Goal: Information Seeking & Learning: Find specific fact

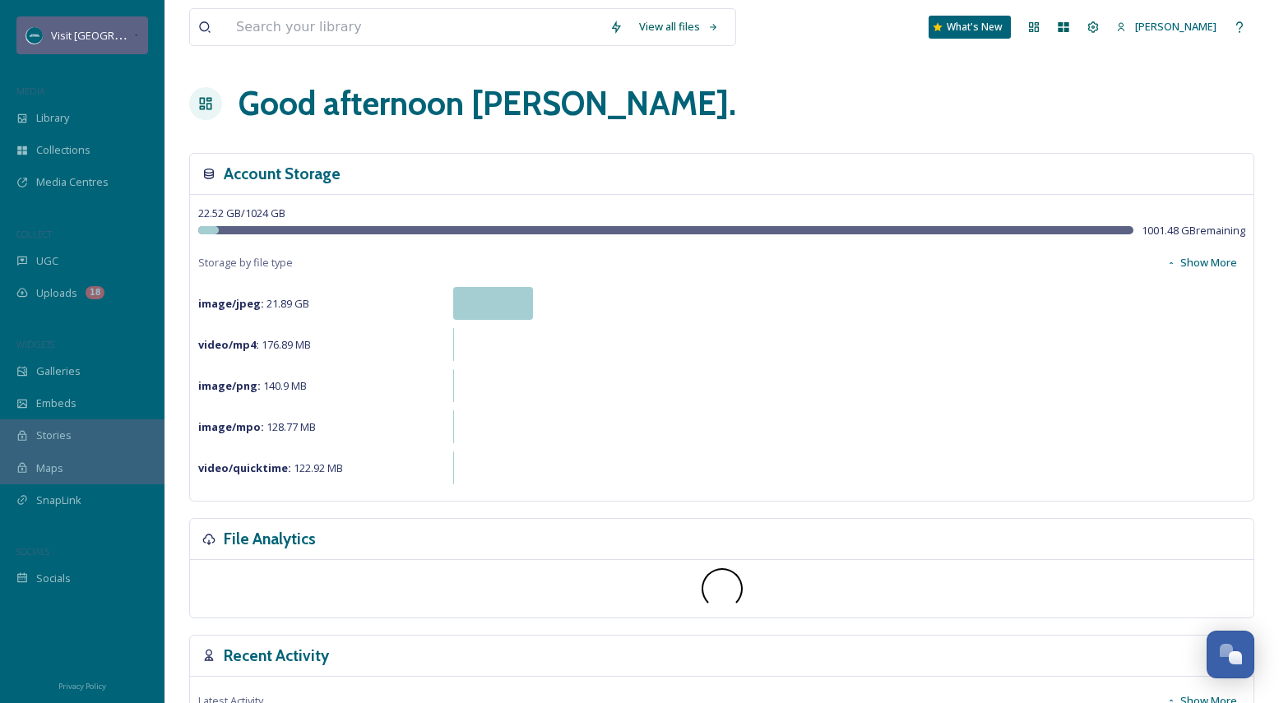
click at [108, 26] on div "Visit [GEOGRAPHIC_DATA][US_STATE]" at bounding box center [92, 36] width 82 height 20
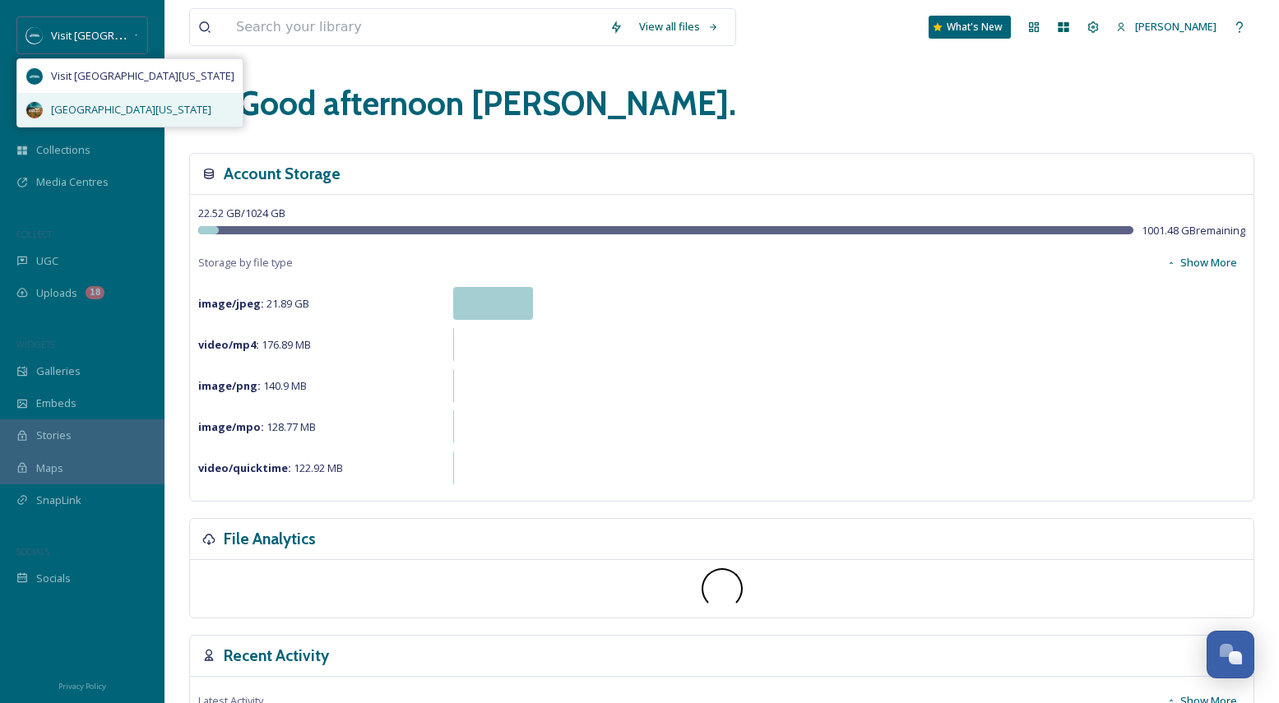
click at [94, 96] on div "[GEOGRAPHIC_DATA][US_STATE]" at bounding box center [129, 110] width 225 height 34
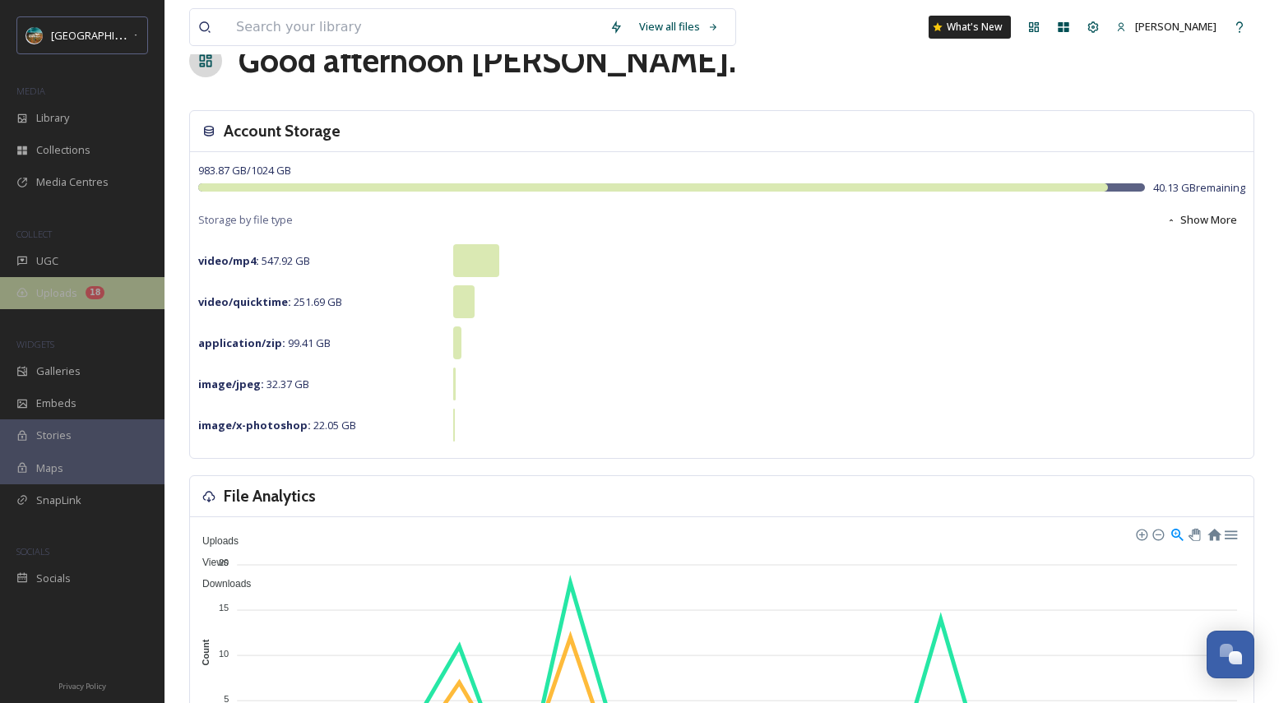
scroll to position [31, 0]
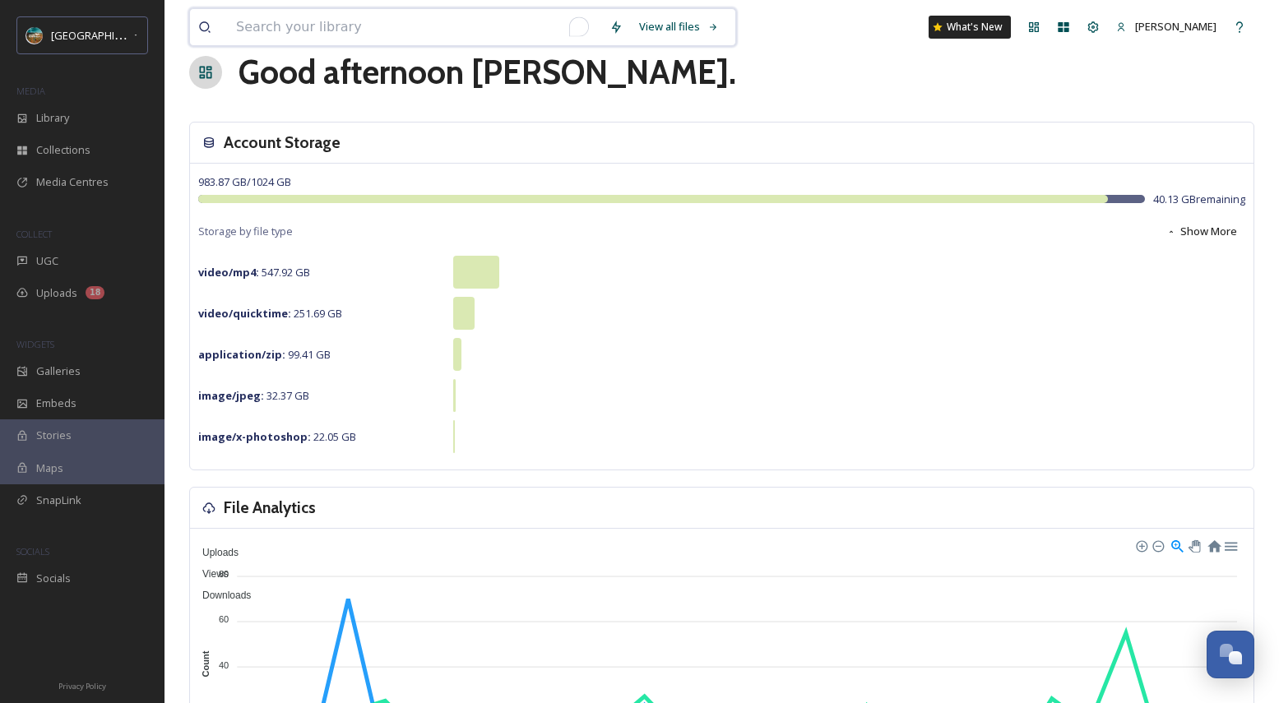
click at [290, 23] on input "To enrich screen reader interactions, please activate Accessibility in Grammarl…" at bounding box center [414, 27] width 373 height 36
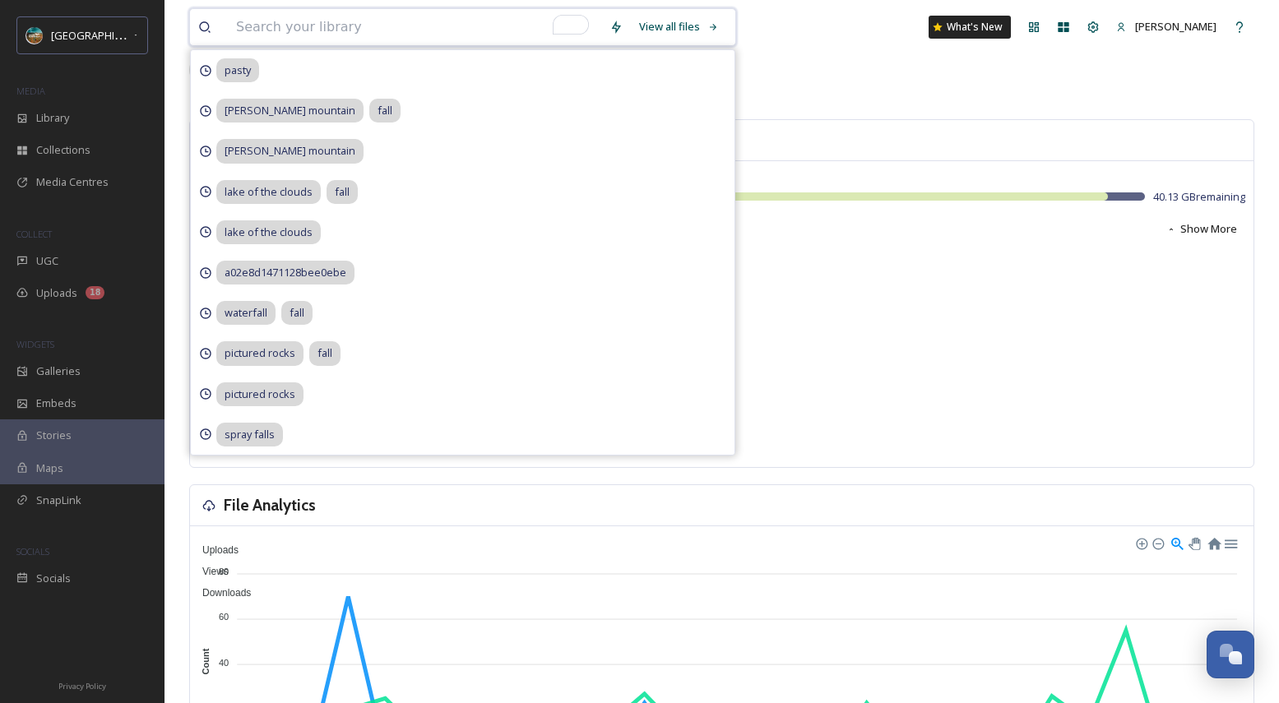
scroll to position [35, 0]
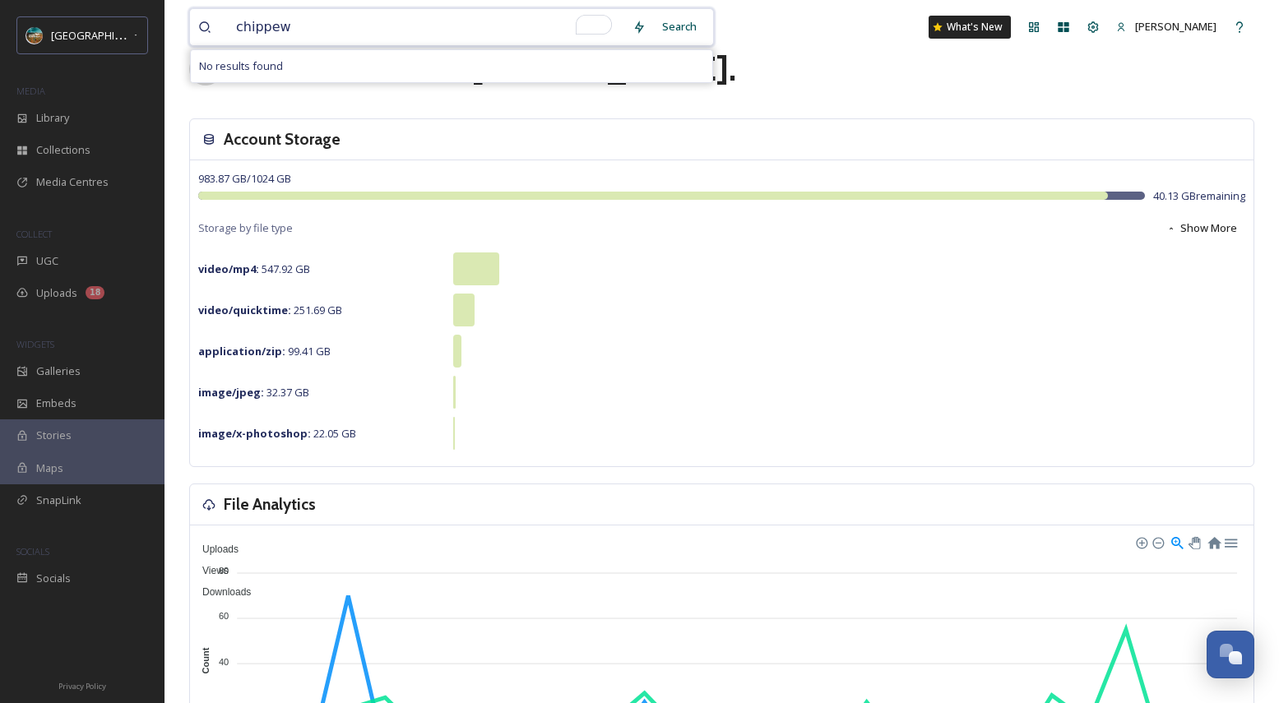
type input "chippewa"
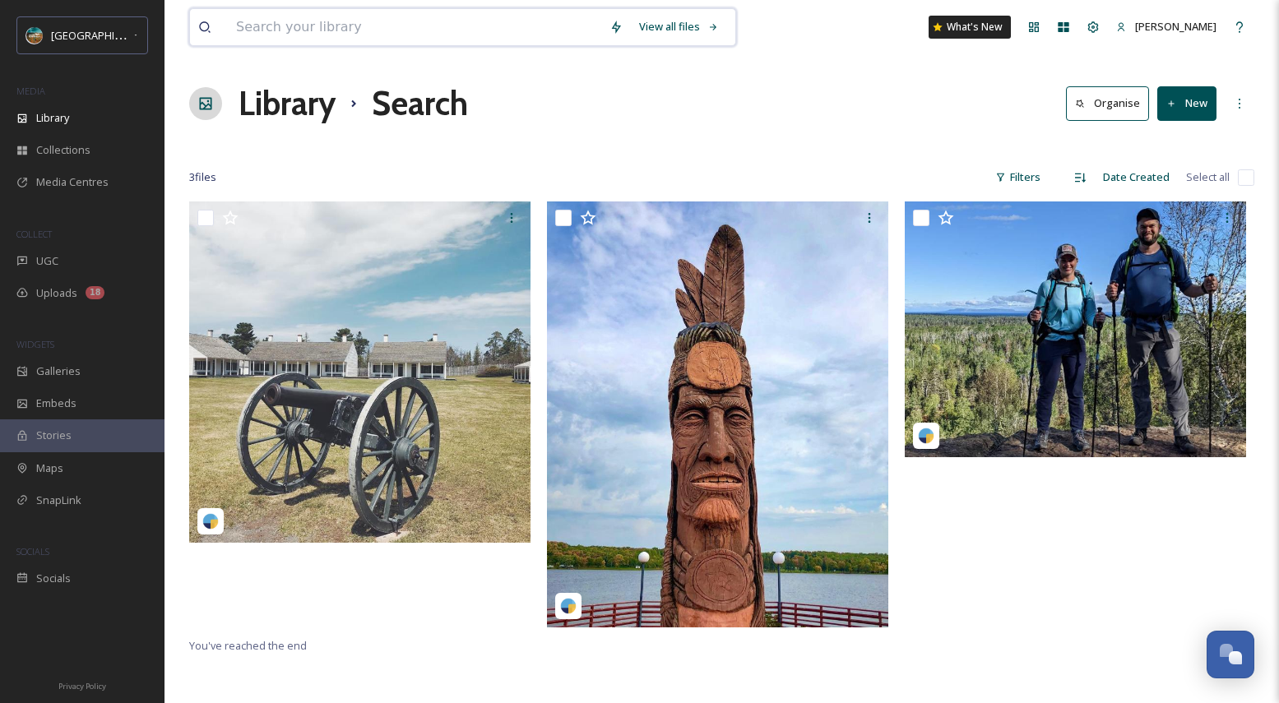
click at [311, 27] on input at bounding box center [414, 27] width 373 height 36
type input "ojibwa"
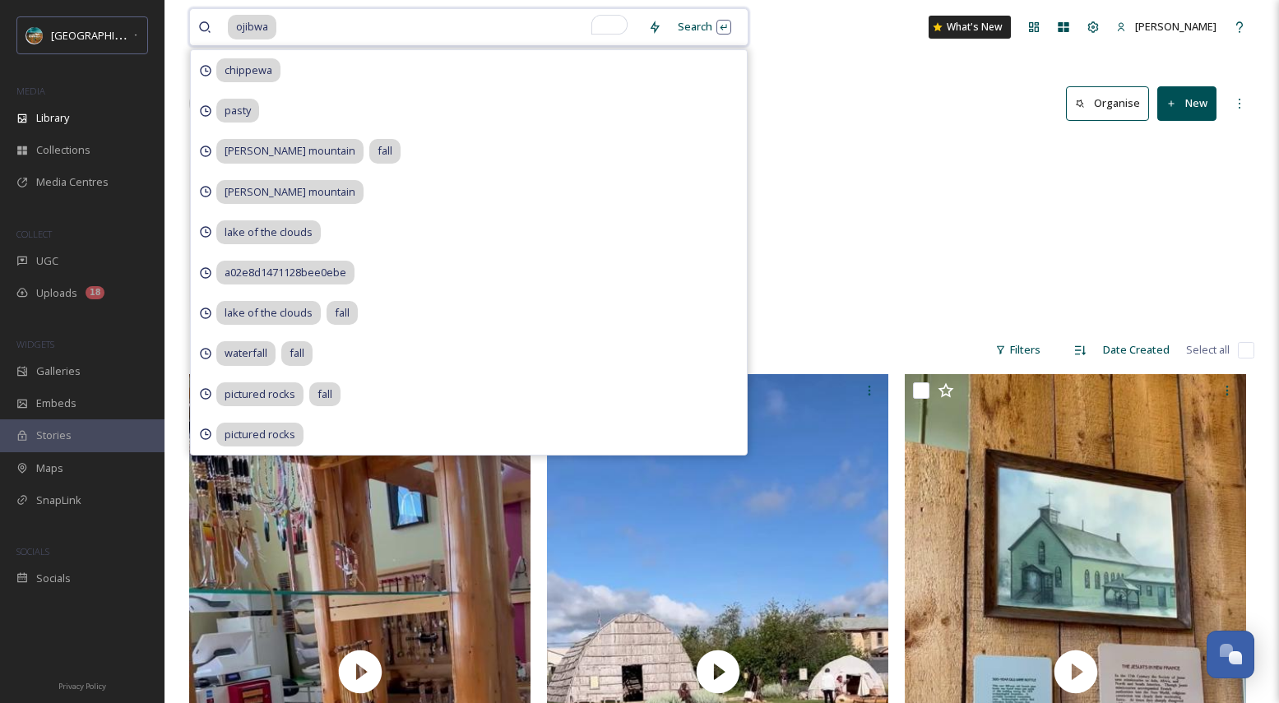
click at [409, 28] on input "To enrich screen reader interactions, please activate Accessibility in Grammarl…" at bounding box center [459, 27] width 362 height 36
click at [867, 149] on div "Google Drive [GEOGRAPHIC_DATA] Culture - @hollydays 8 items" at bounding box center [721, 231] width 1065 height 189
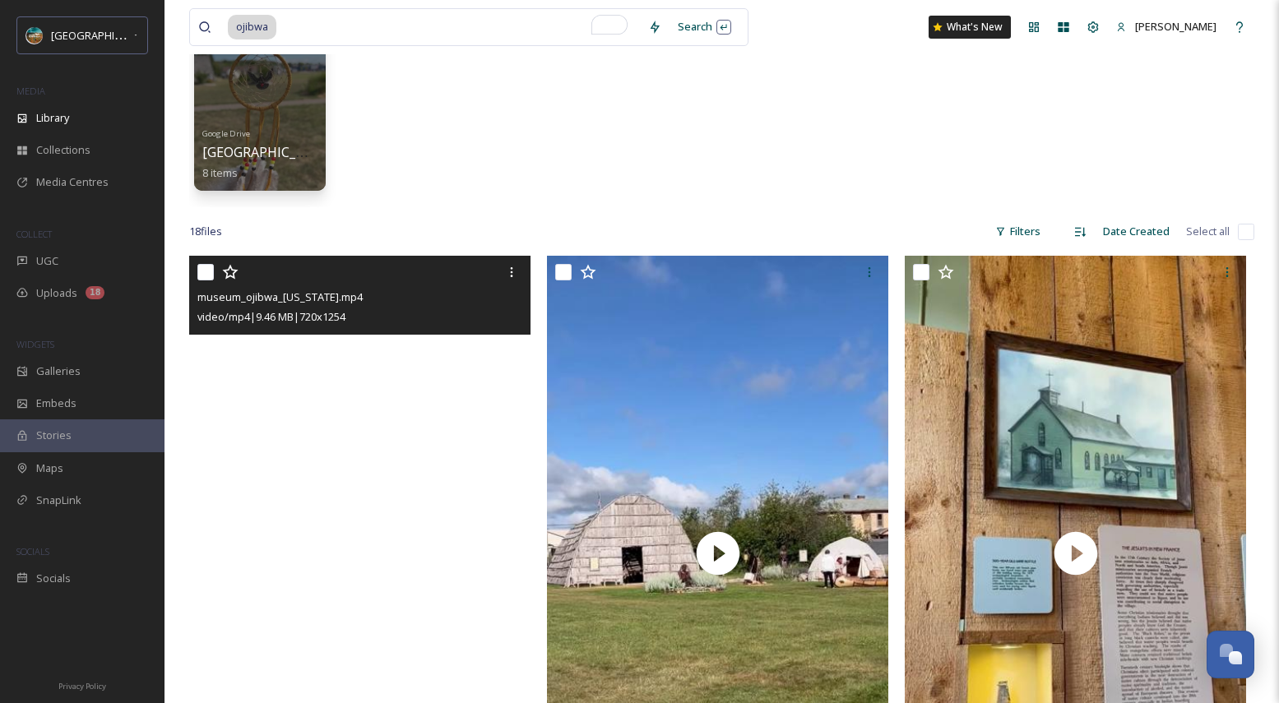
scroll to position [119, 0]
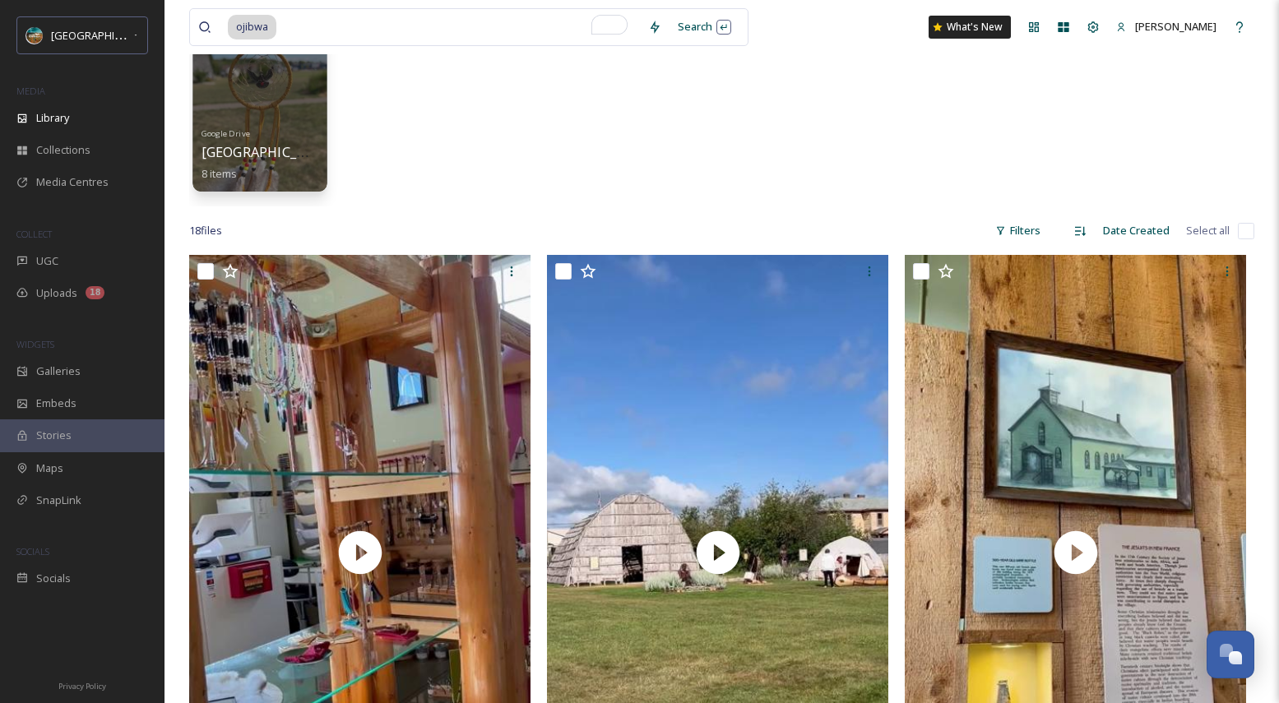
click at [254, 123] on div "Google Drive [GEOGRAPHIC_DATA] Culture - @hollydays 8 items" at bounding box center [261, 152] width 118 height 61
click at [272, 126] on div "Google Drive [GEOGRAPHIC_DATA] Culture - @hollydays 8 items" at bounding box center [261, 152] width 118 height 61
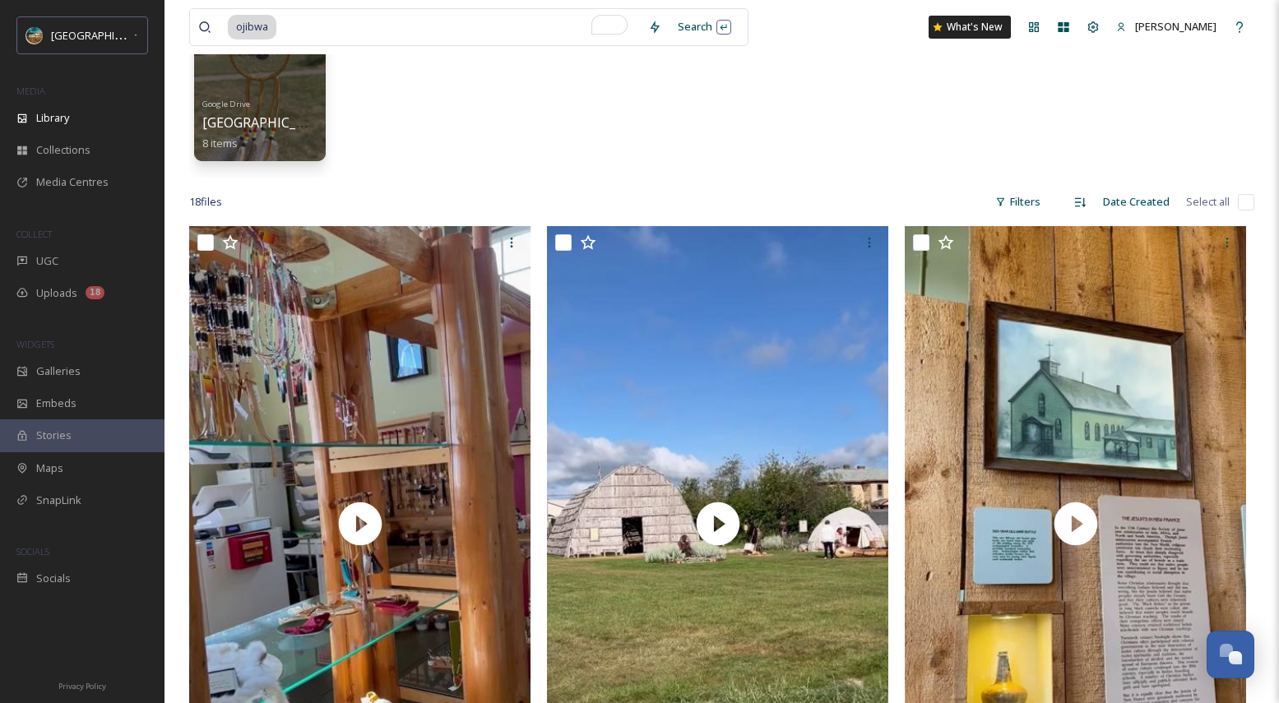
scroll to position [142, 0]
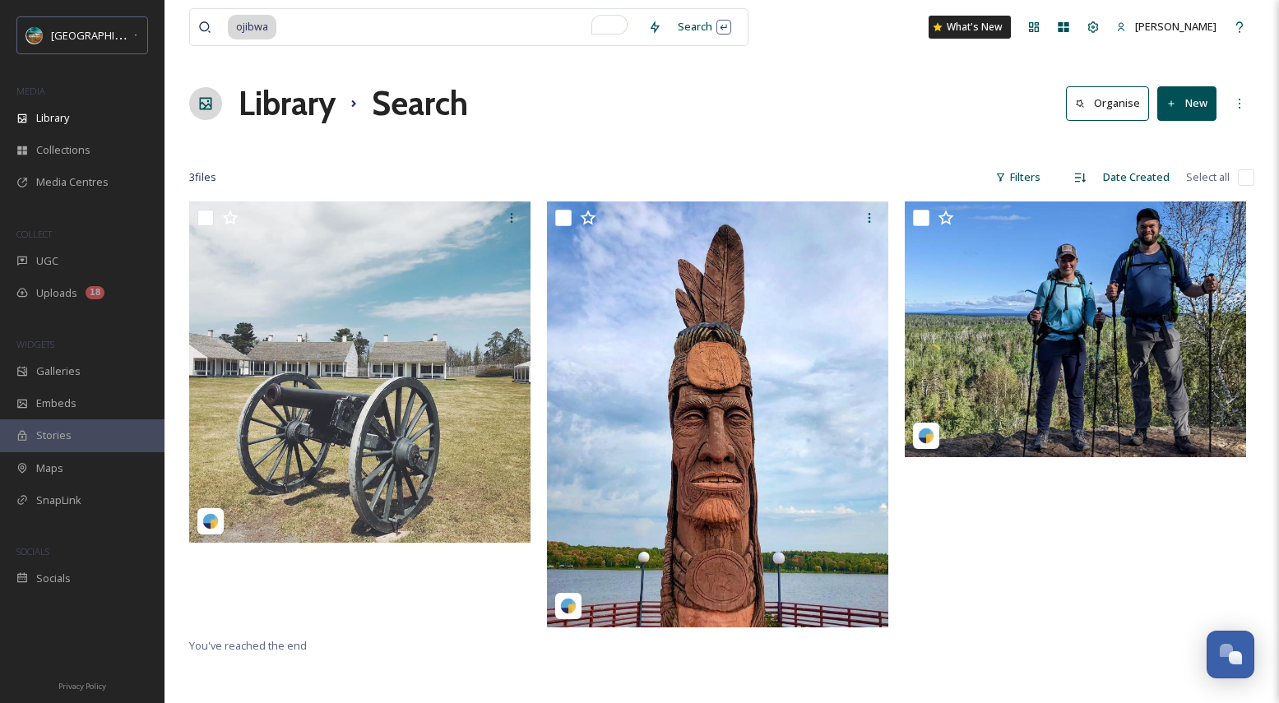
click at [823, 137] on div at bounding box center [721, 145] width 1065 height 16
